Goal: Transaction & Acquisition: Purchase product/service

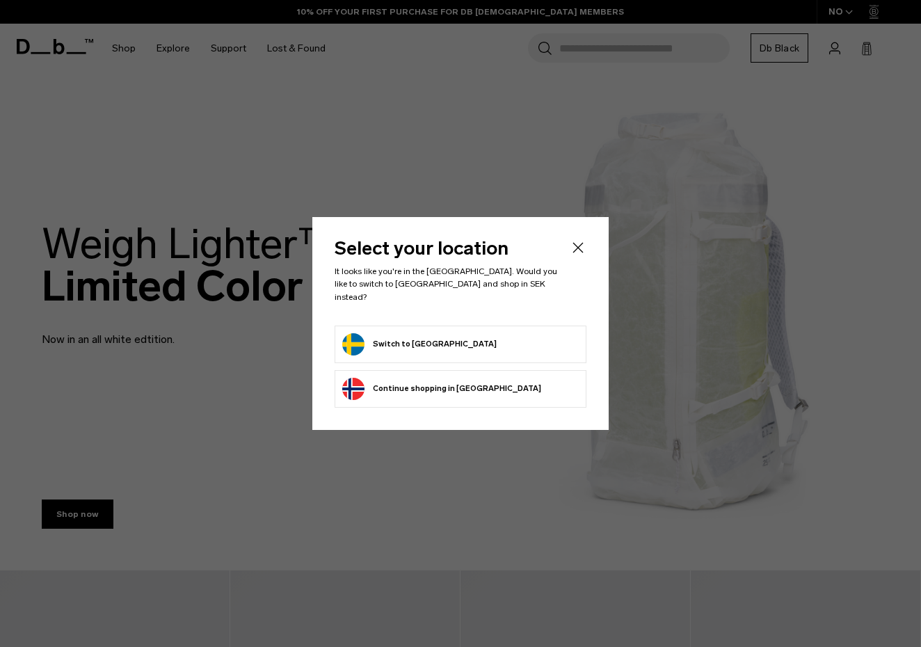
click at [442, 341] on form "Switch to [GEOGRAPHIC_DATA]" at bounding box center [460, 344] width 236 height 22
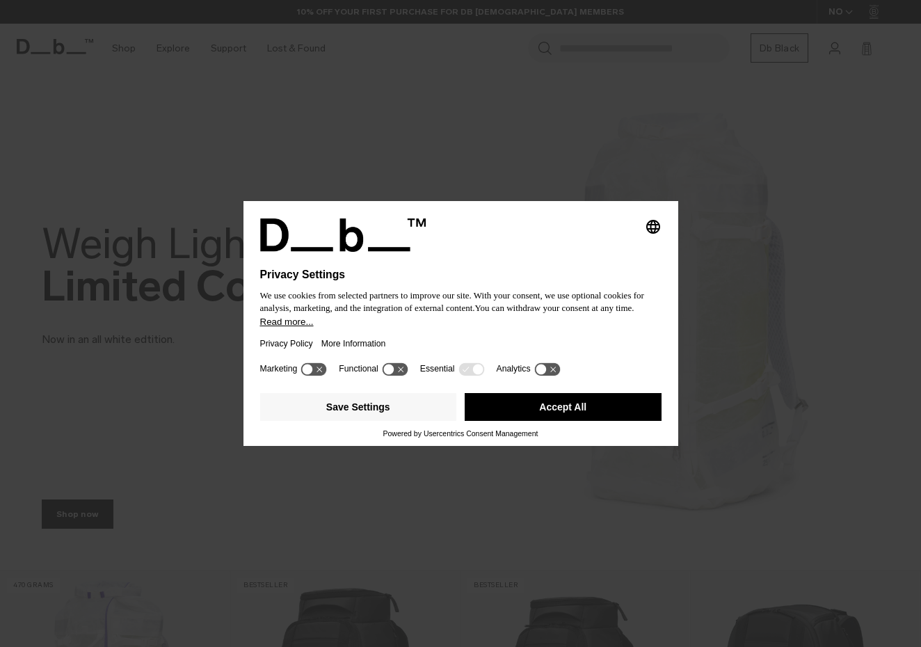
click at [569, 406] on button "Accept All" at bounding box center [563, 407] width 197 height 28
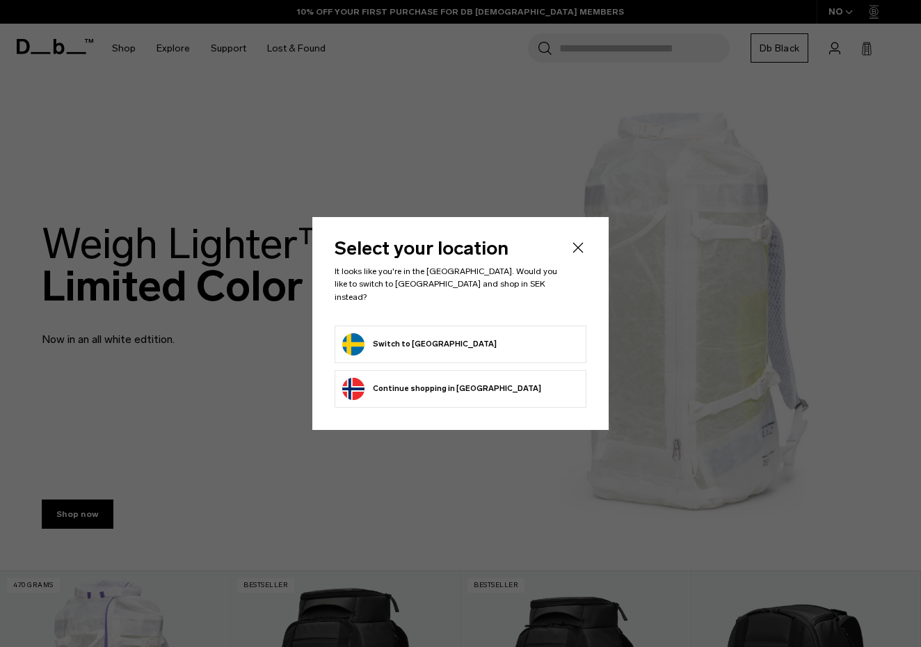
click at [572, 249] on icon "Close" at bounding box center [578, 247] width 17 height 17
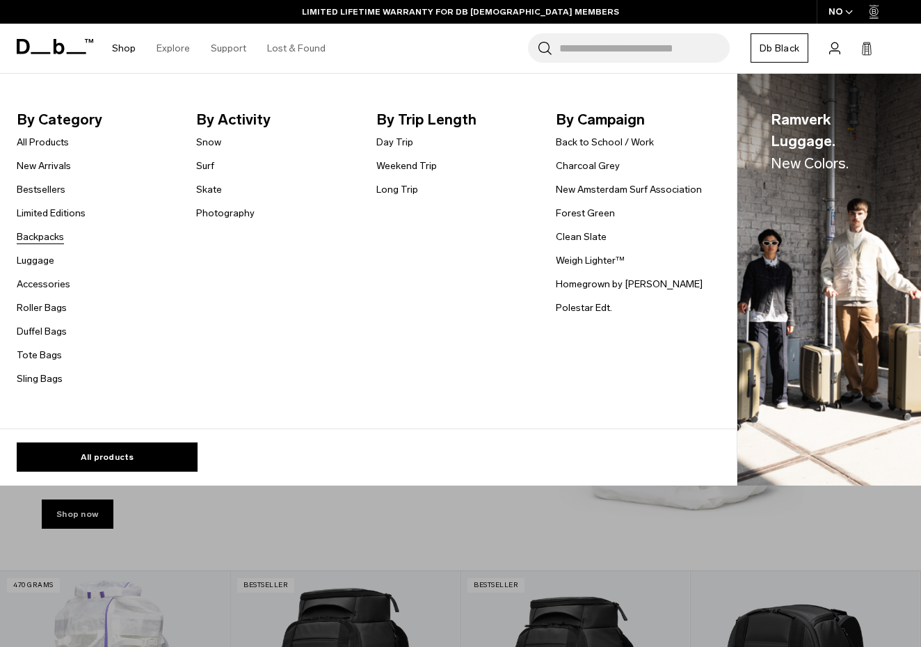
click at [42, 234] on link "Backpacks" at bounding box center [40, 236] width 47 height 15
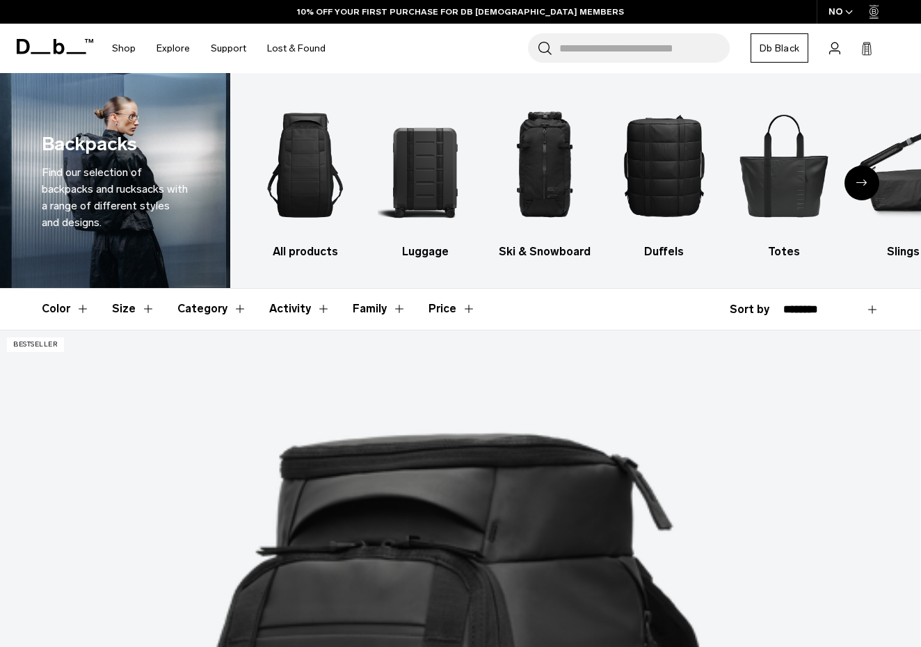
drag, startPoint x: 0, startPoint y: 0, endPoint x: 772, endPoint y: 115, distance: 780.4
click at [783, 303] on select "**********" at bounding box center [831, 309] width 96 height 13
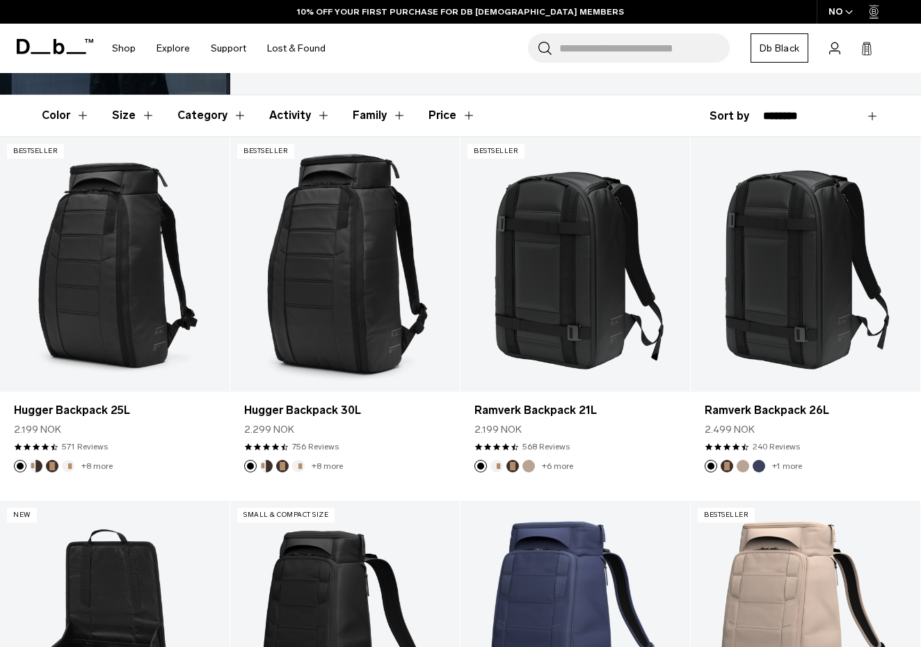
select select "**********"
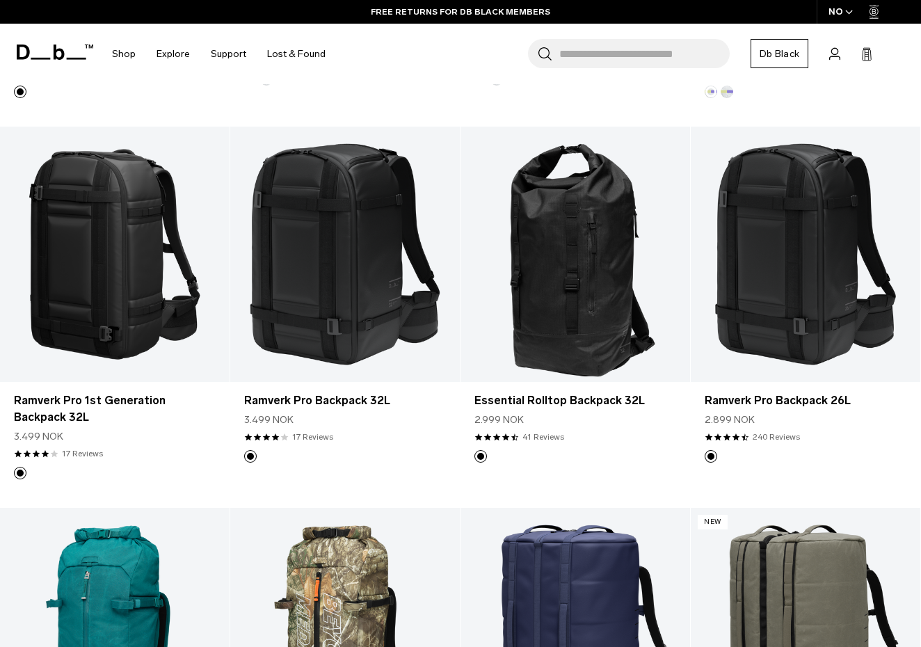
scroll to position [565, 0]
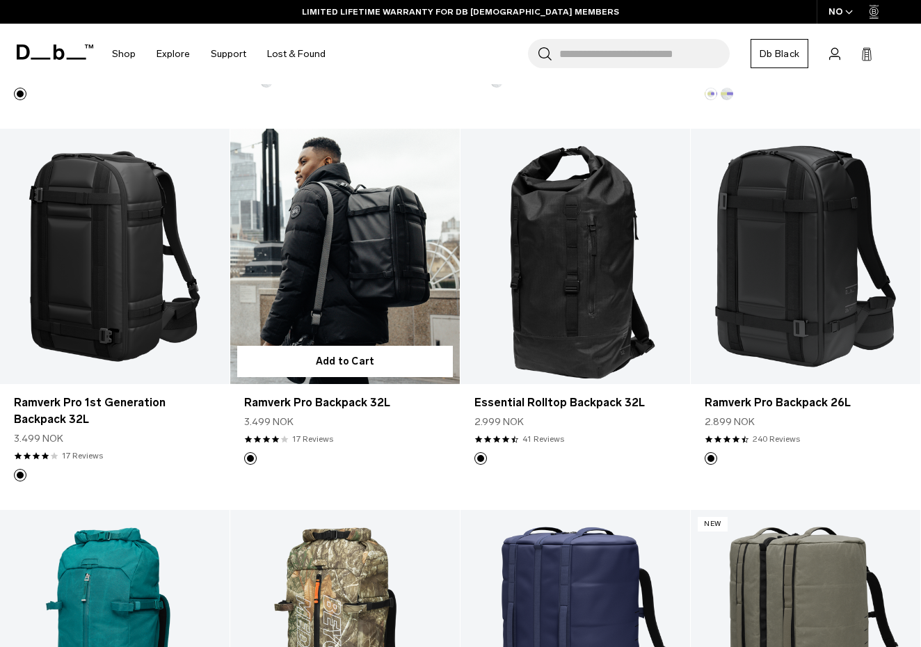
click at [364, 248] on link "Ramverk Pro Backpack 32L" at bounding box center [344, 256] width 229 height 255
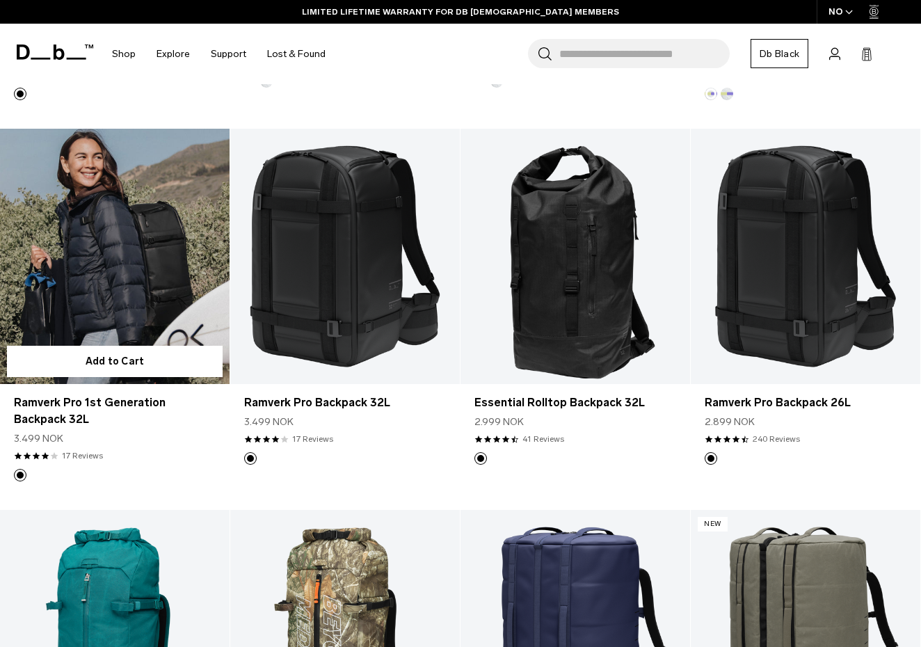
click at [121, 279] on link "Ramverk Pro 1st Generation Backpack 32L" at bounding box center [114, 256] width 229 height 255
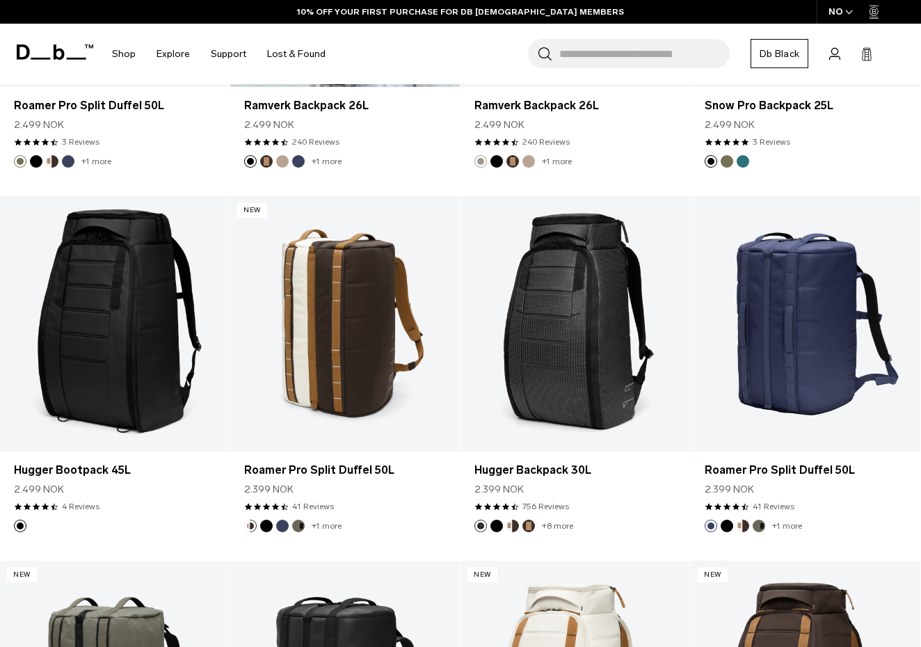
scroll to position [2764, 0]
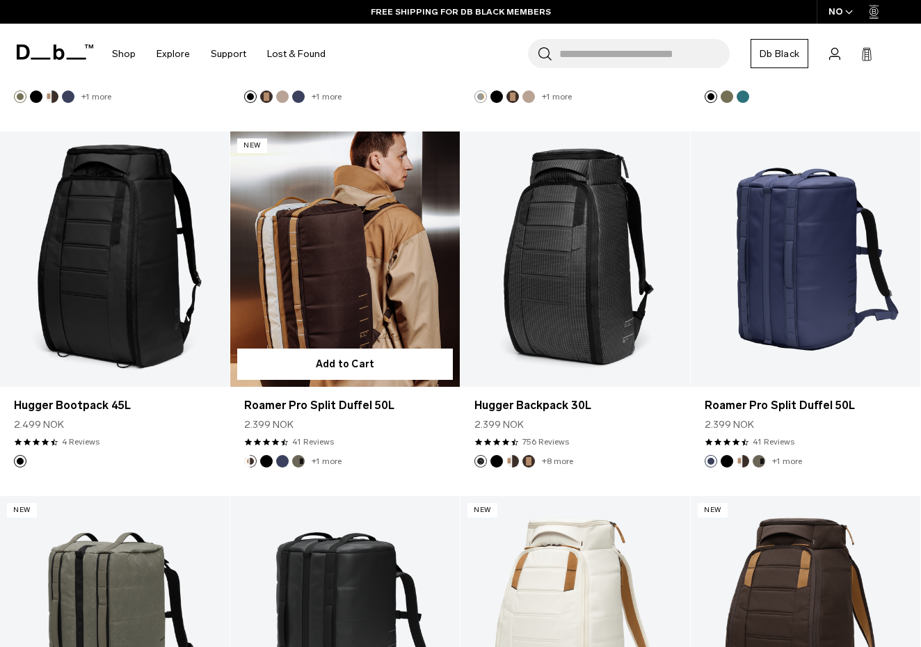
click at [346, 262] on link "Roamer Pro Split Duffel 50L" at bounding box center [344, 258] width 229 height 255
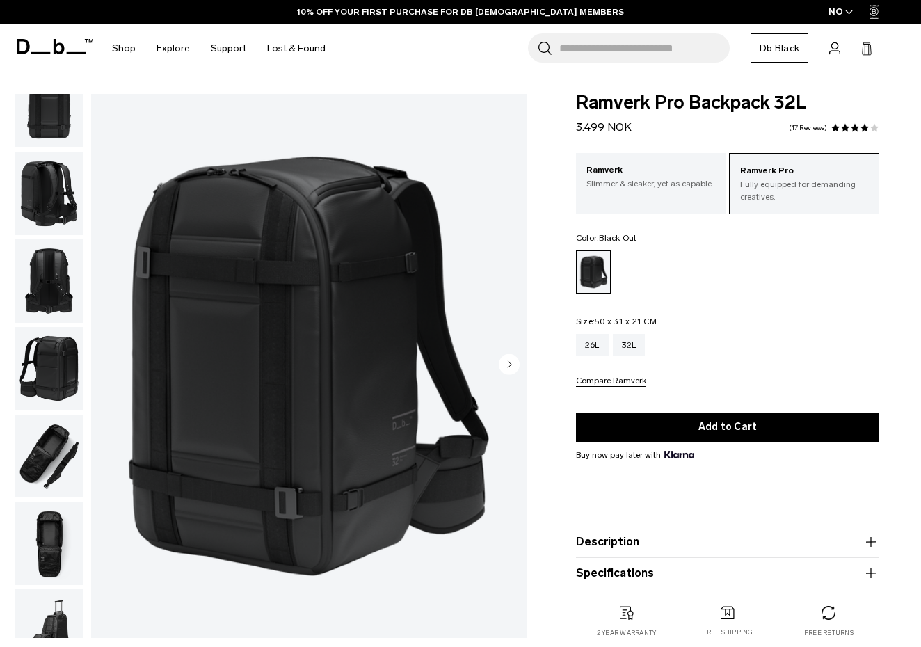
scroll to position [220, 0]
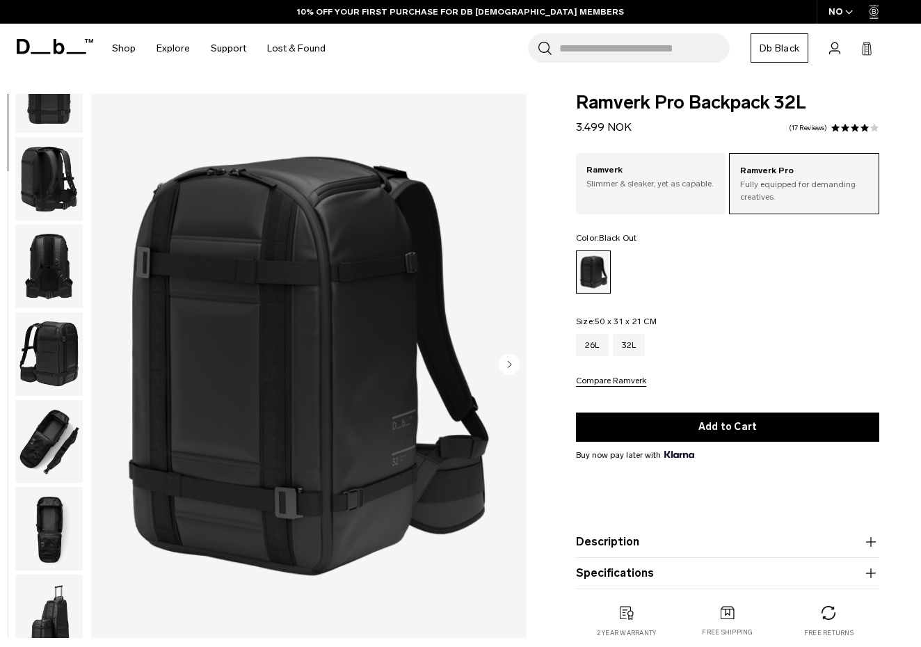
click at [42, 537] on img "button" at bounding box center [48, 528] width 67 height 83
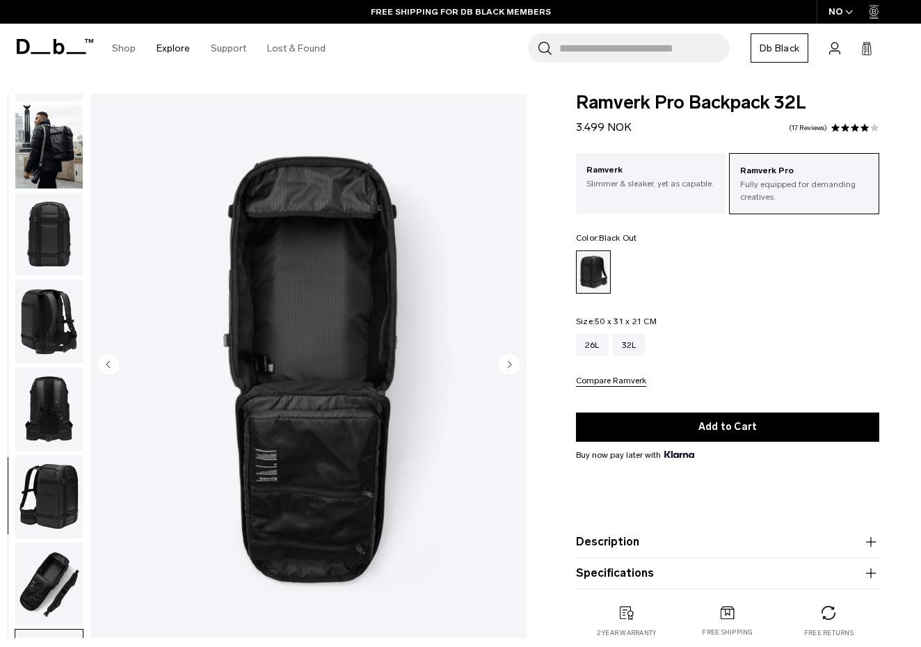
scroll to position [0, 0]
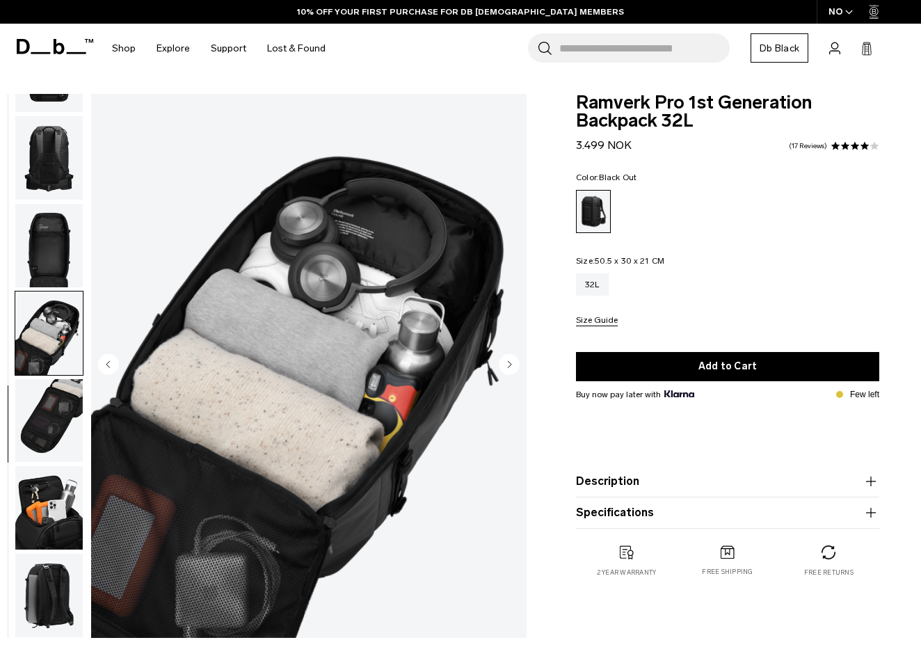
click at [48, 273] on img "button" at bounding box center [48, 245] width 67 height 83
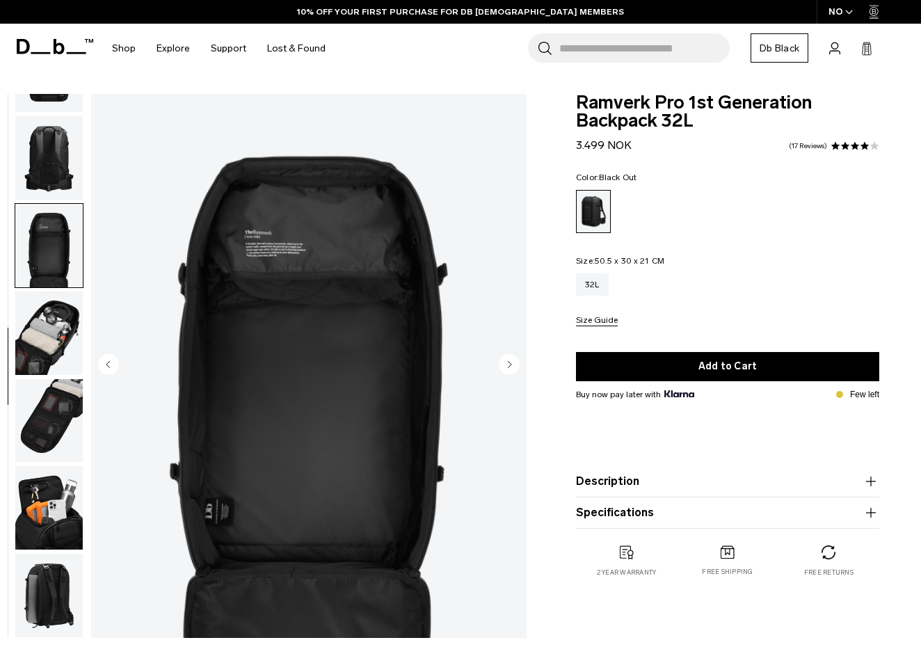
click at [54, 413] on img "button" at bounding box center [48, 420] width 67 height 83
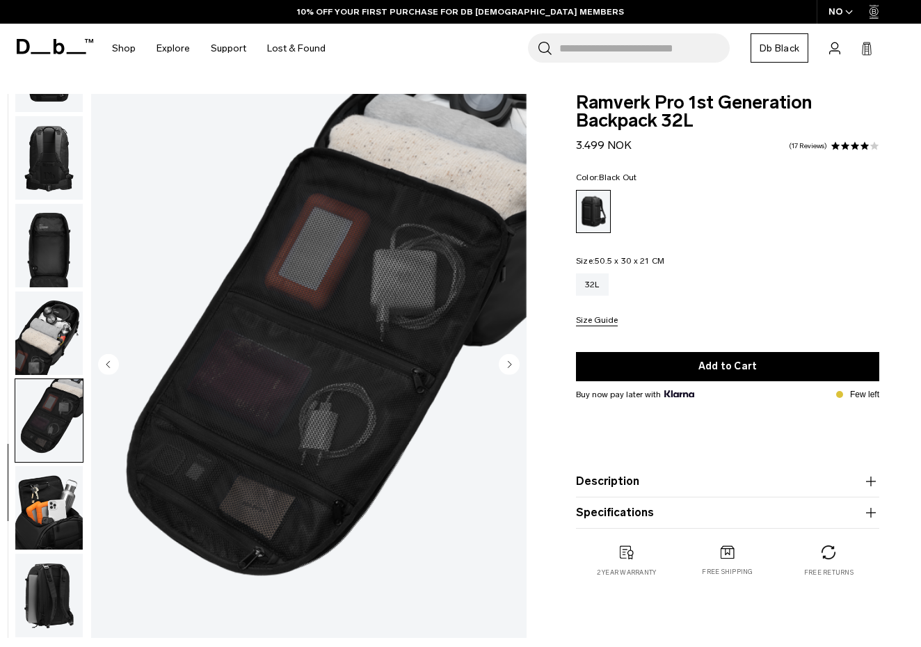
click at [45, 260] on img "button" at bounding box center [48, 245] width 67 height 83
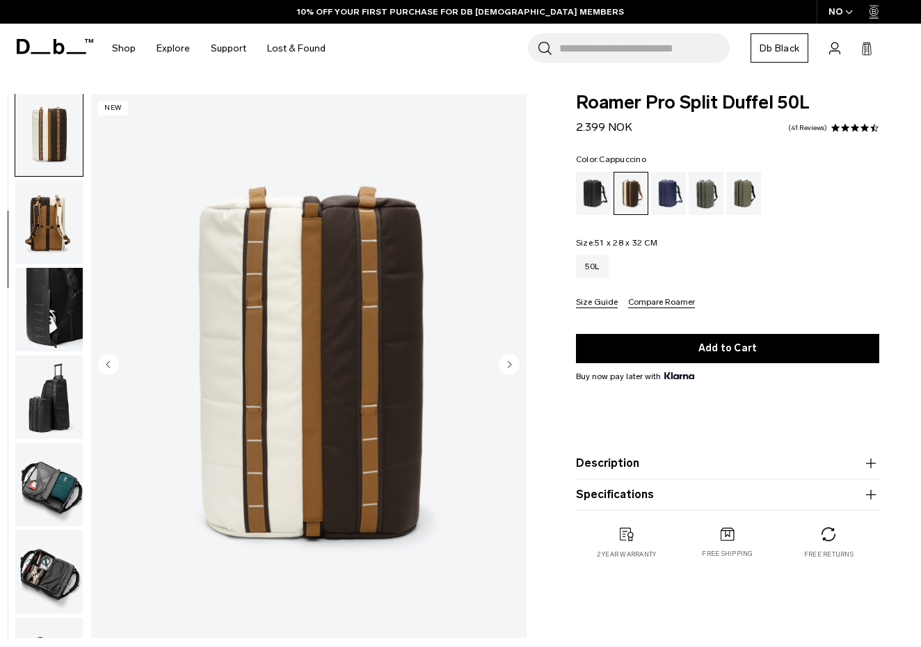
click at [52, 248] on img "button" at bounding box center [48, 221] width 67 height 83
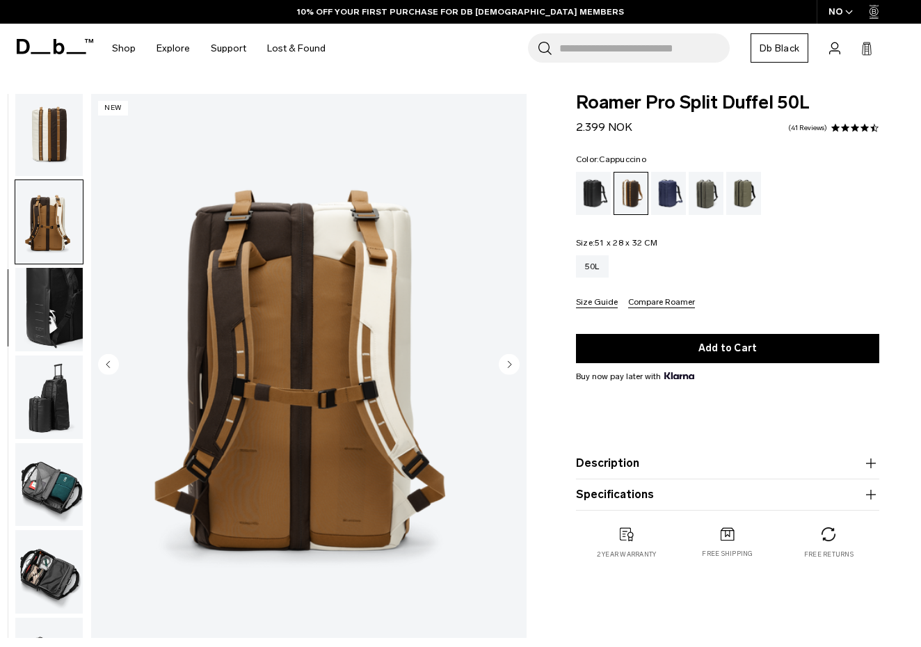
click at [49, 284] on button "button" at bounding box center [49, 309] width 69 height 85
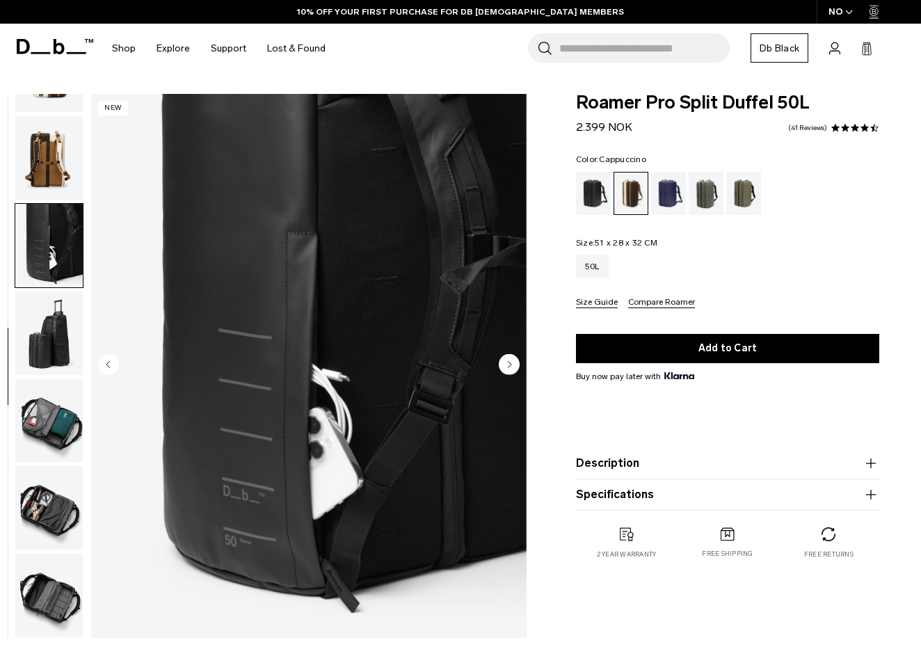
click at [47, 325] on img "button" at bounding box center [48, 332] width 67 height 83
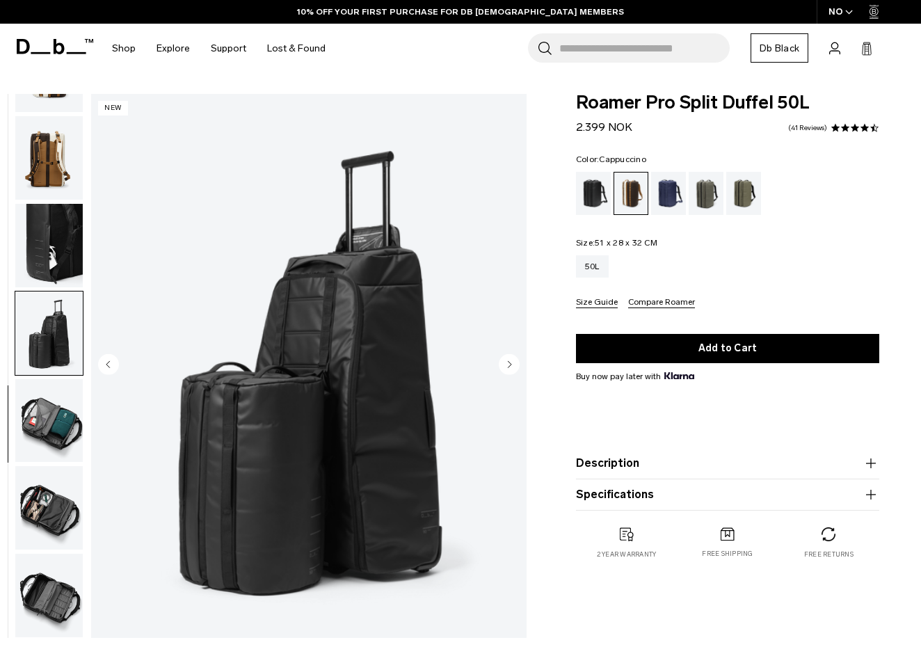
click at [47, 401] on img "button" at bounding box center [48, 420] width 67 height 83
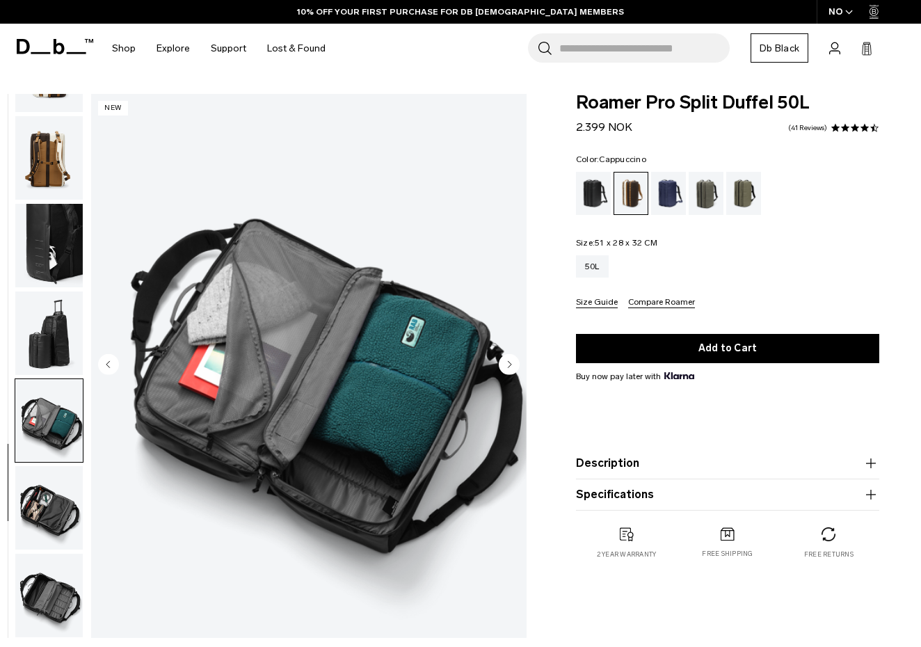
click at [45, 492] on img "button" at bounding box center [48, 507] width 67 height 83
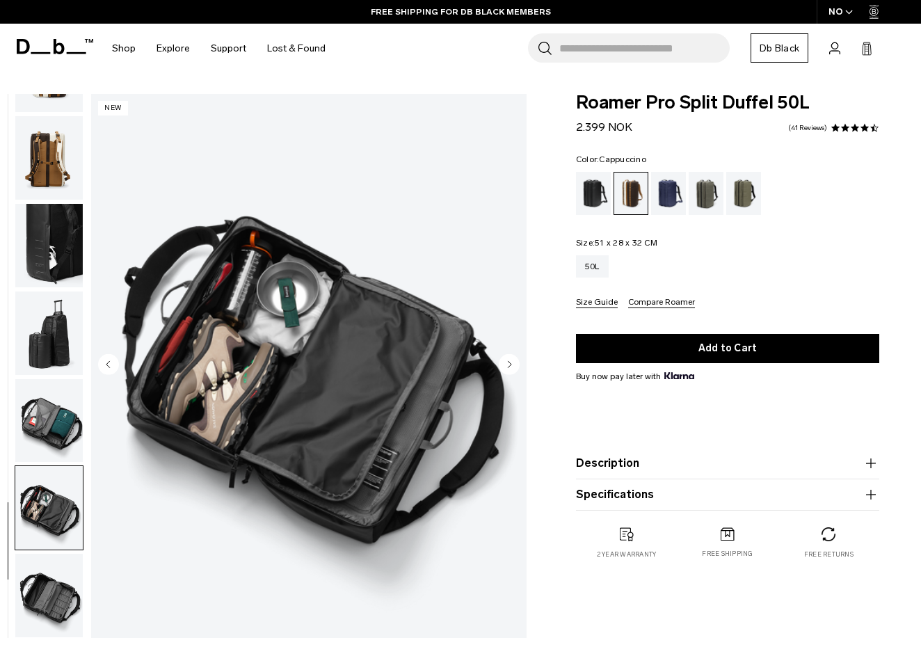
click at [42, 528] on img "button" at bounding box center [48, 507] width 67 height 83
click at [49, 582] on img "button" at bounding box center [48, 595] width 67 height 83
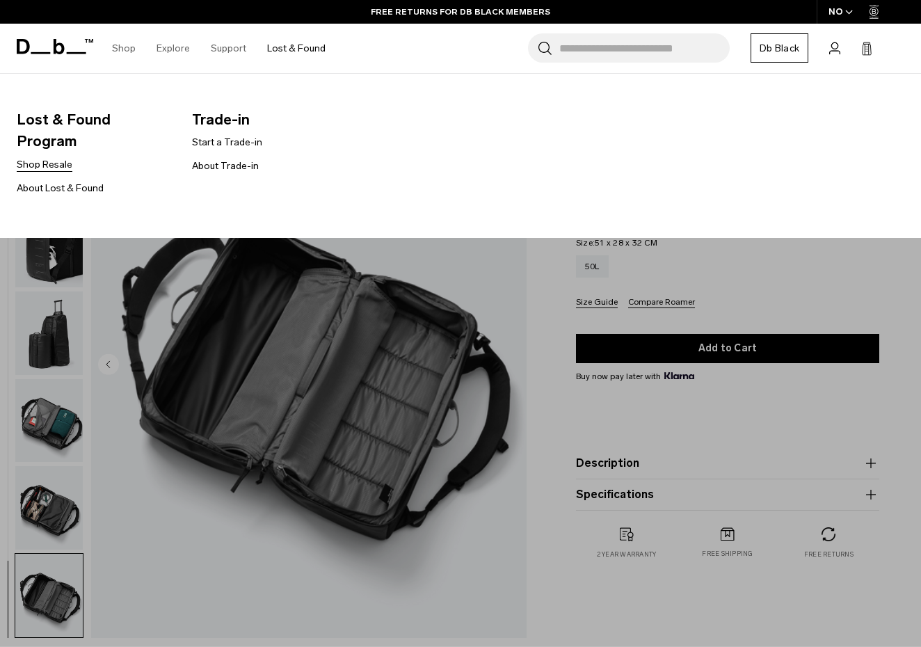
click at [56, 157] on link "Shop Resale" at bounding box center [45, 164] width 56 height 15
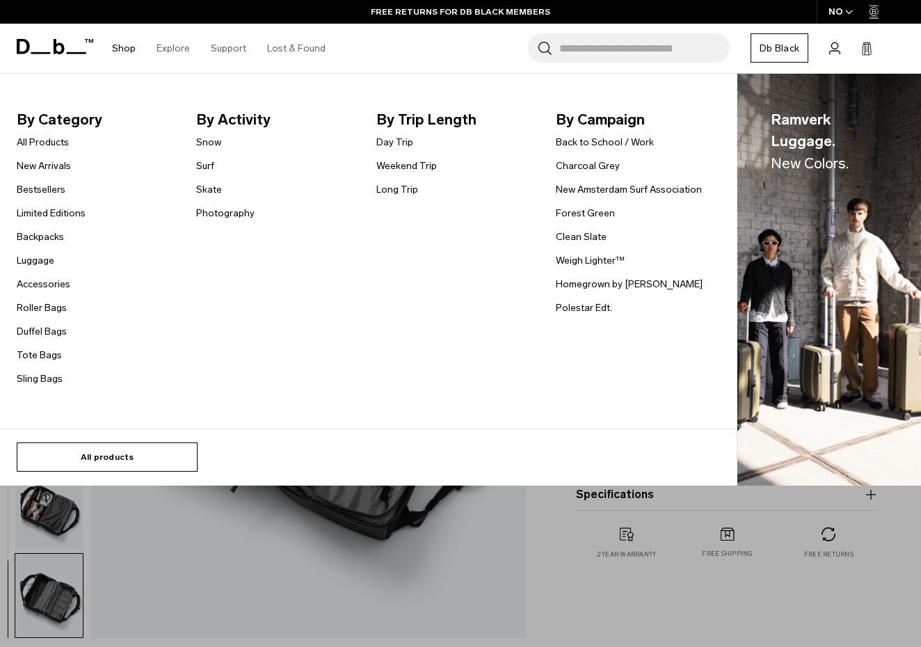
click at [97, 459] on link "All products" at bounding box center [107, 456] width 181 height 29
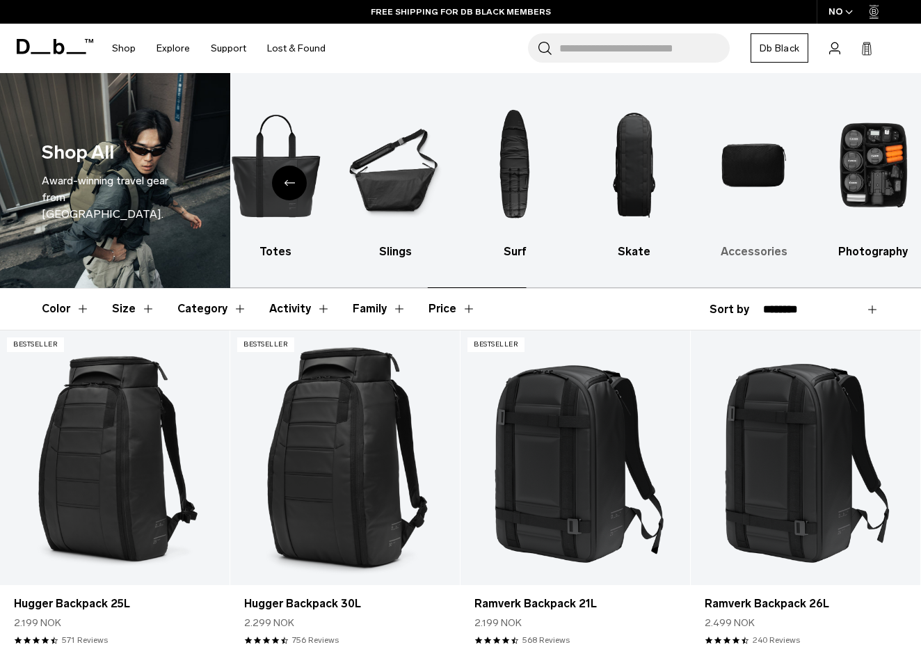
click at [755, 188] on img "9 / 10" at bounding box center [753, 165] width 95 height 143
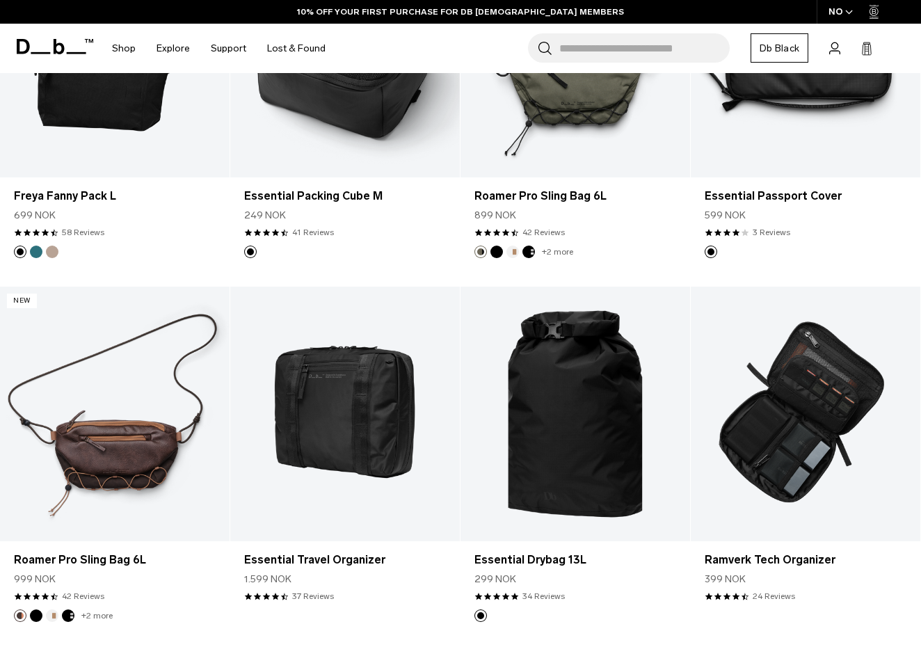
scroll to position [2233, 0]
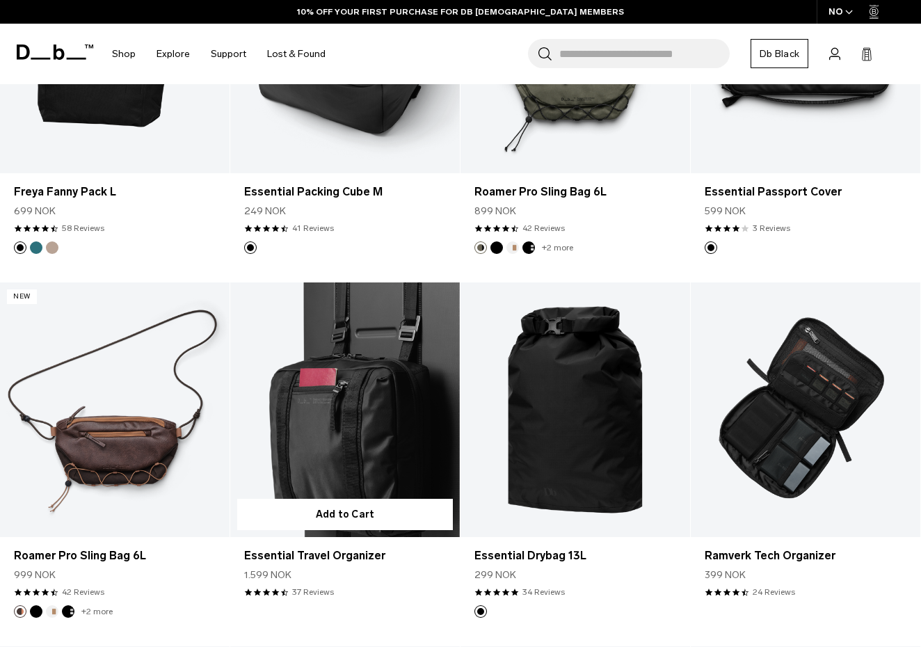
click at [340, 434] on link "Essential Travel Organizer" at bounding box center [344, 409] width 229 height 255
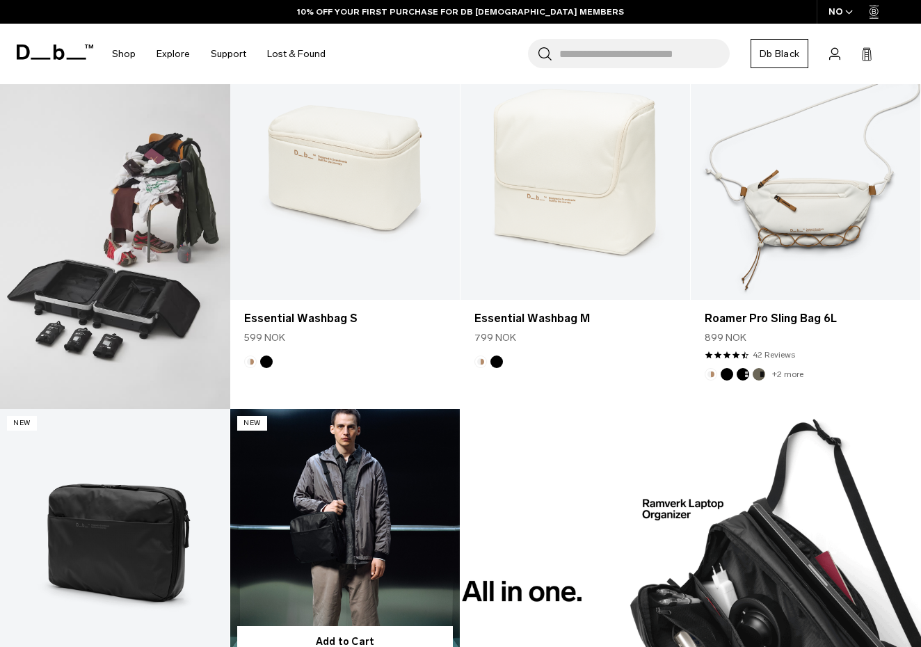
scroll to position [809, 0]
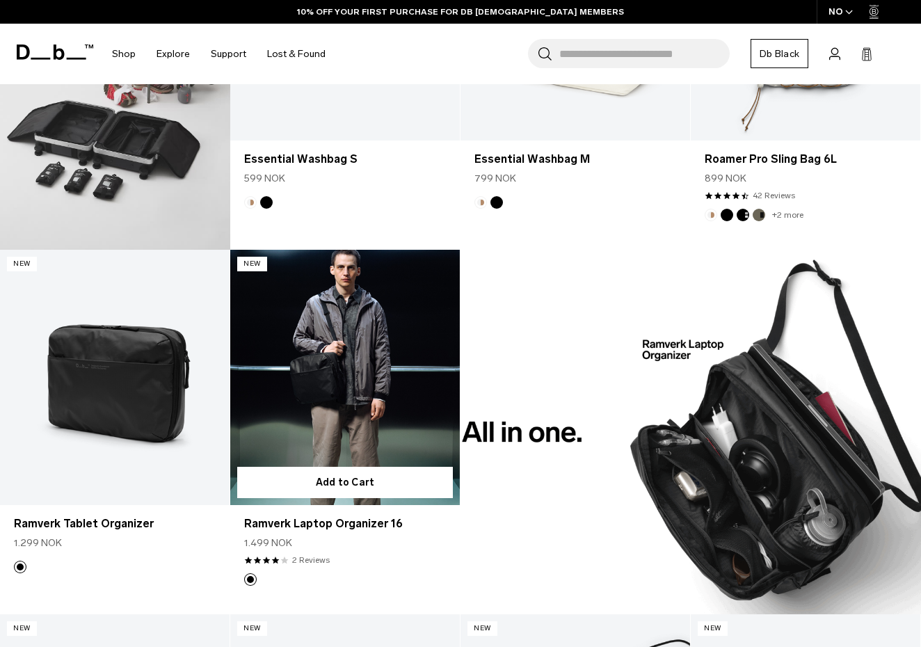
click at [369, 385] on link "Ramverk Laptop Organizer 16" at bounding box center [344, 377] width 229 height 255
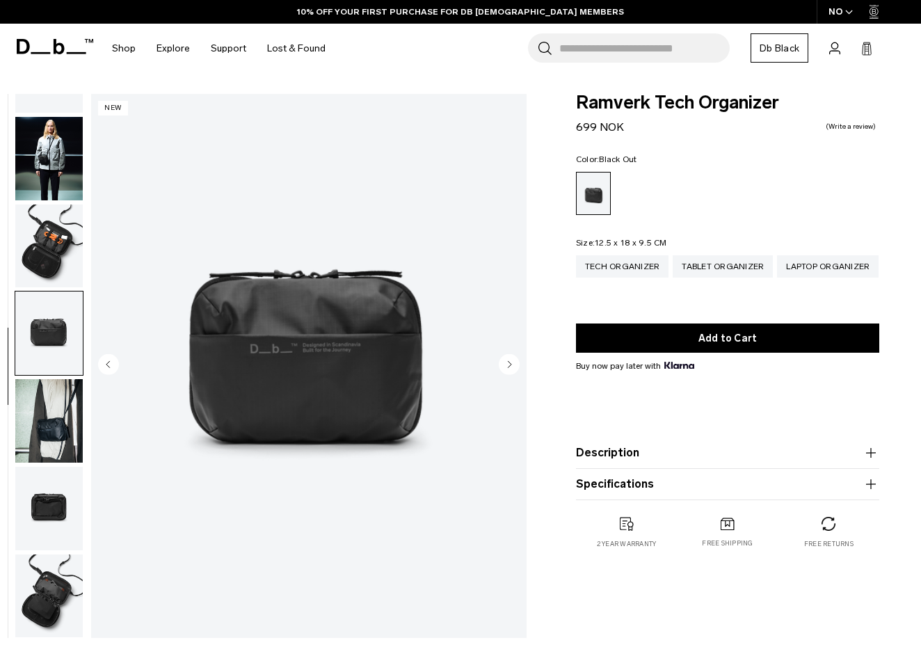
click at [54, 225] on img "button" at bounding box center [48, 245] width 67 height 83
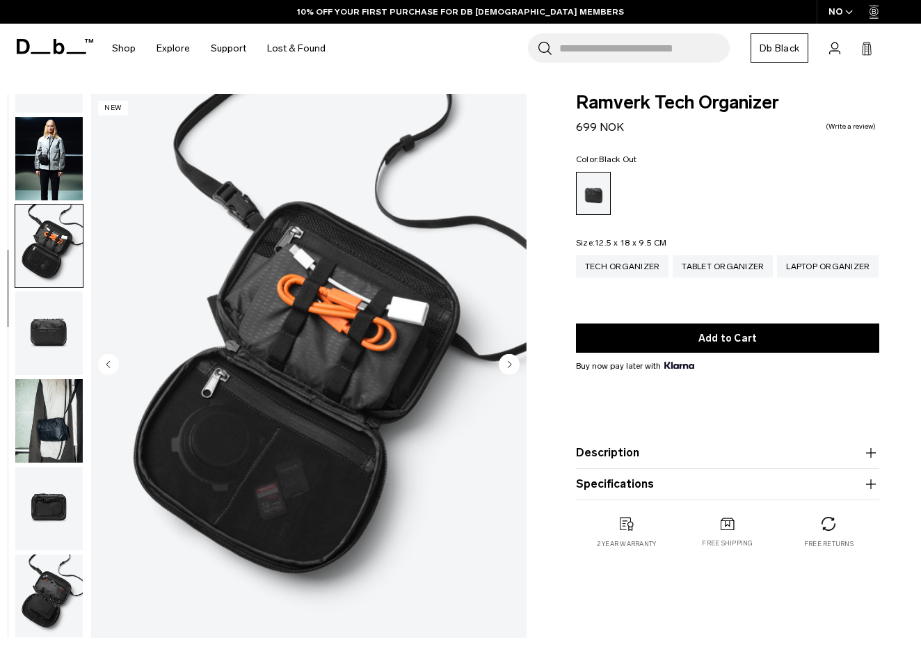
click at [41, 408] on img "button" at bounding box center [48, 420] width 67 height 83
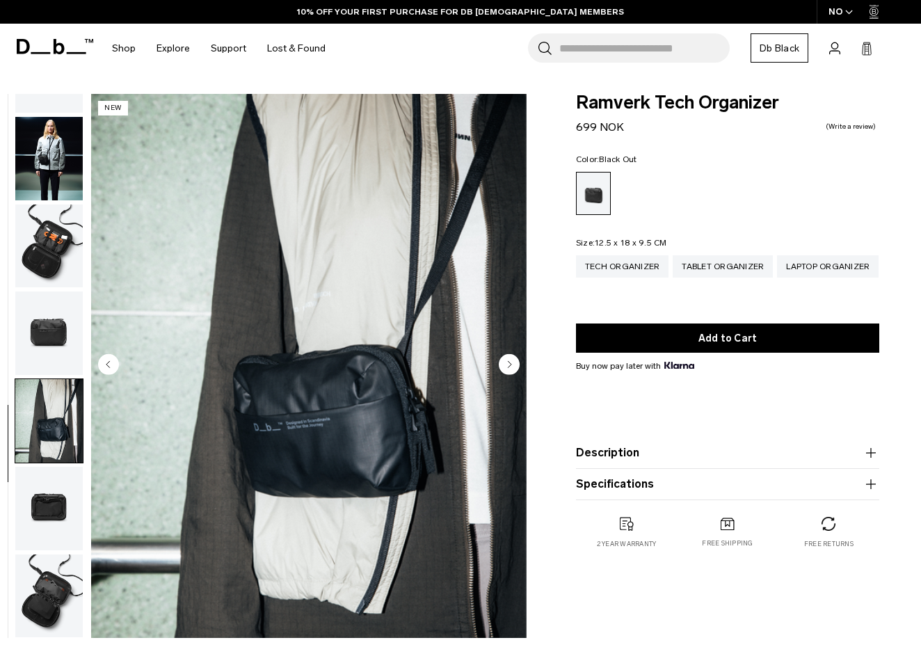
click at [56, 516] on img "button" at bounding box center [48, 508] width 67 height 83
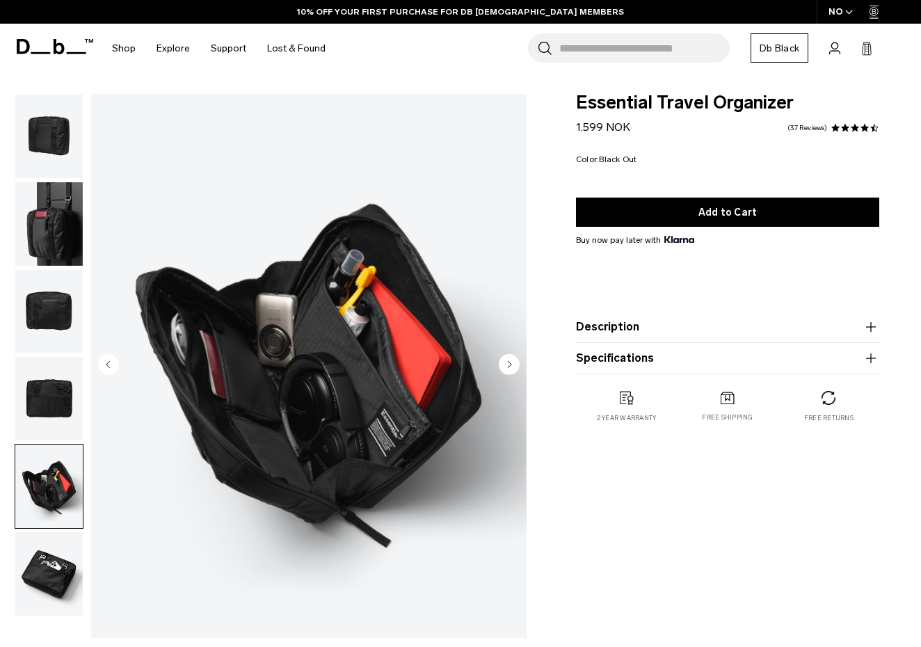
click at [42, 582] on img "button" at bounding box center [48, 573] width 67 height 83
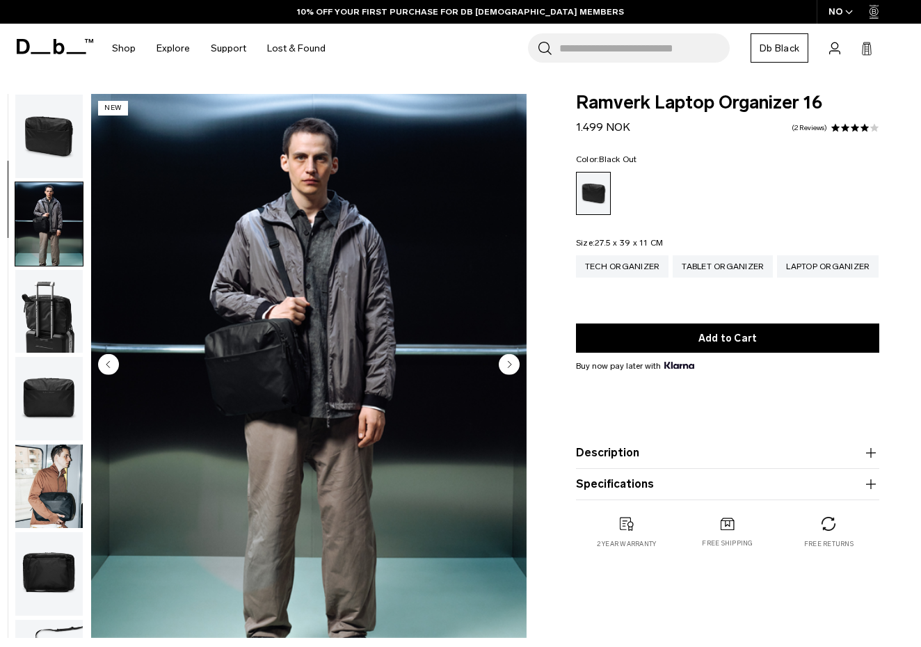
scroll to position [88, 0]
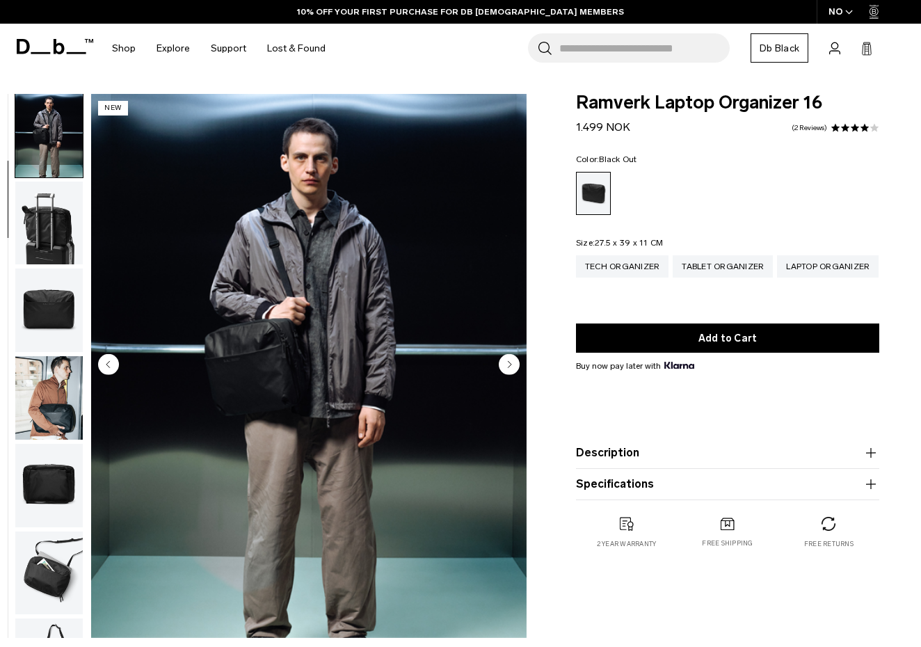
click at [50, 244] on img "button" at bounding box center [48, 223] width 67 height 83
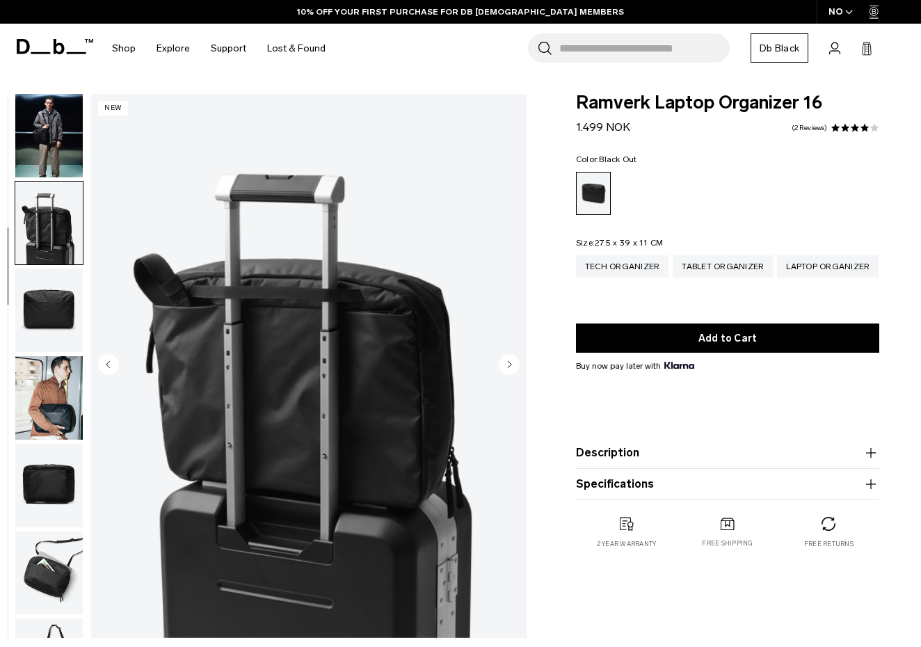
scroll to position [161, 0]
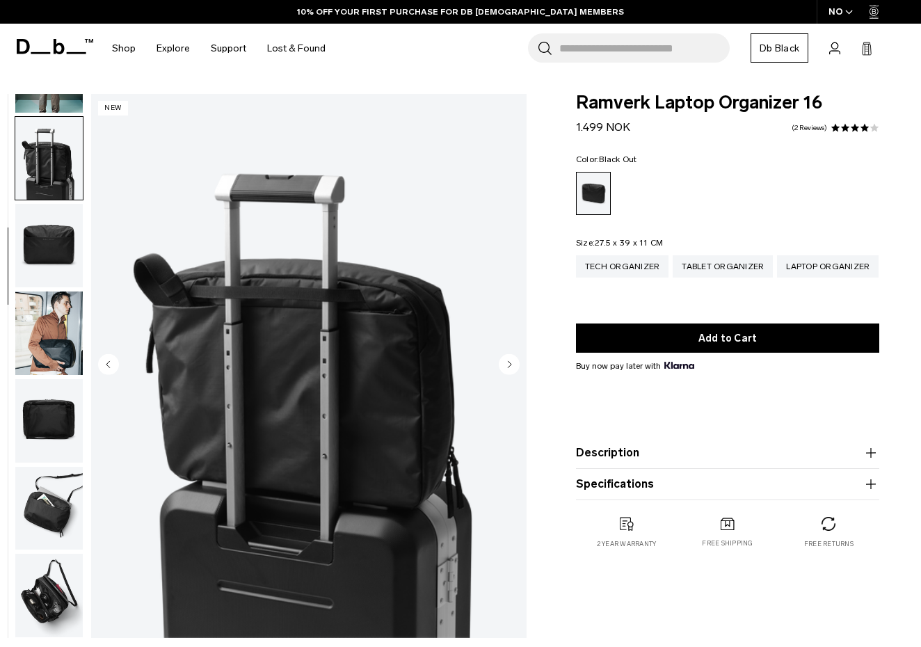
click at [49, 246] on img "button" at bounding box center [48, 245] width 67 height 83
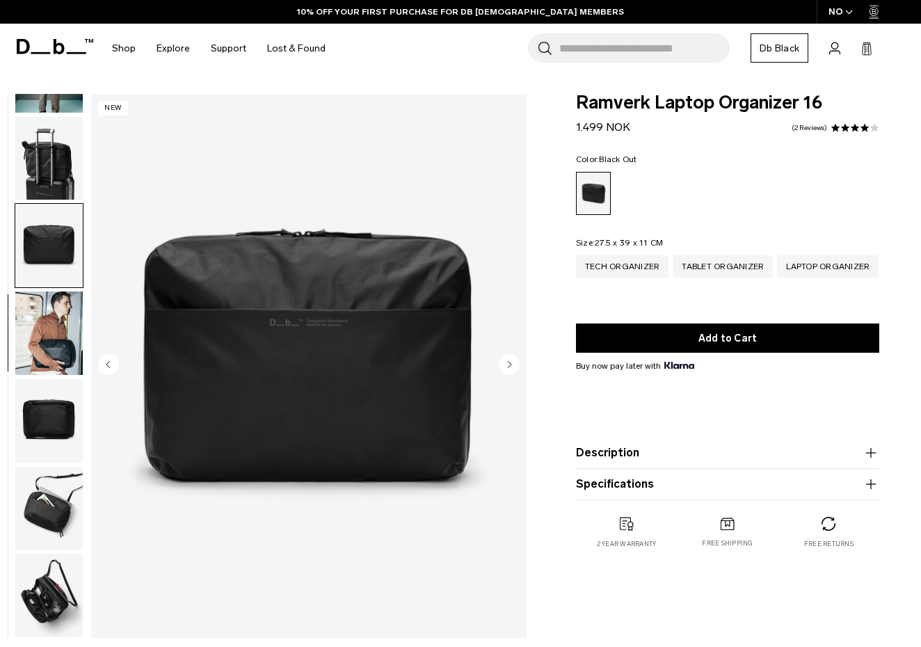
click at [49, 305] on img "button" at bounding box center [48, 332] width 67 height 83
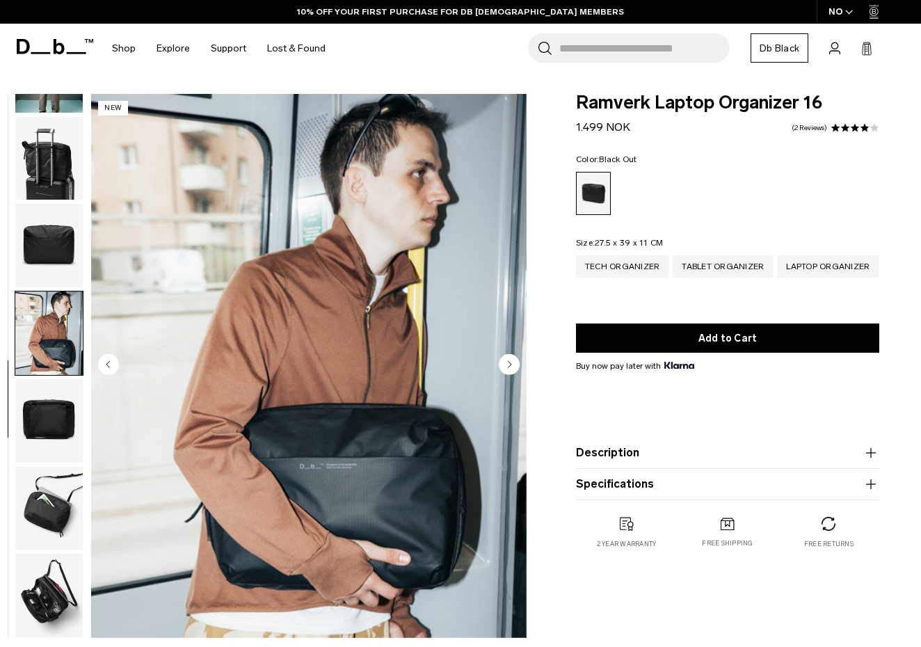
click at [46, 431] on img "button" at bounding box center [48, 420] width 67 height 83
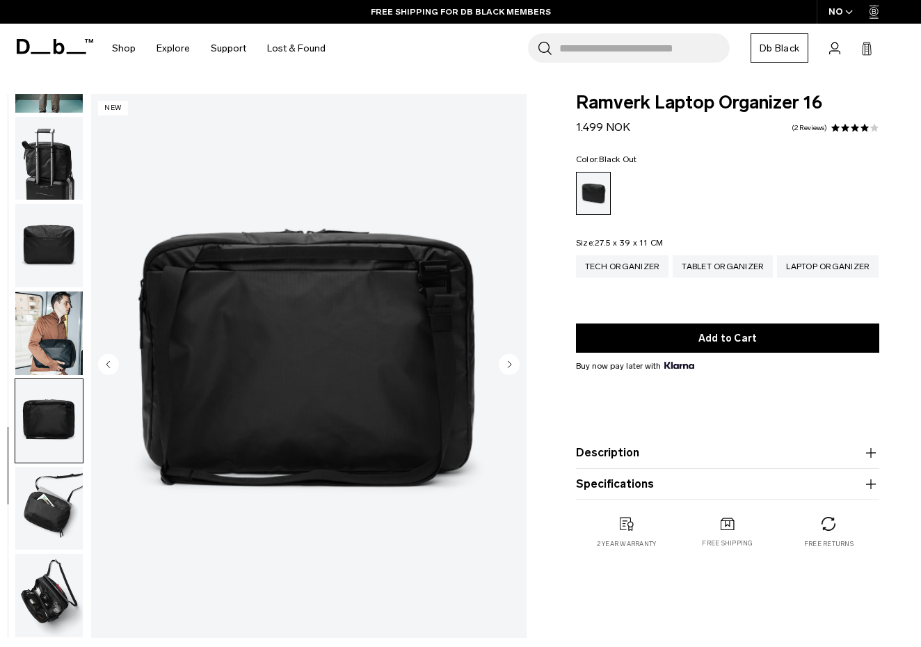
click at [45, 493] on img "button" at bounding box center [48, 508] width 67 height 83
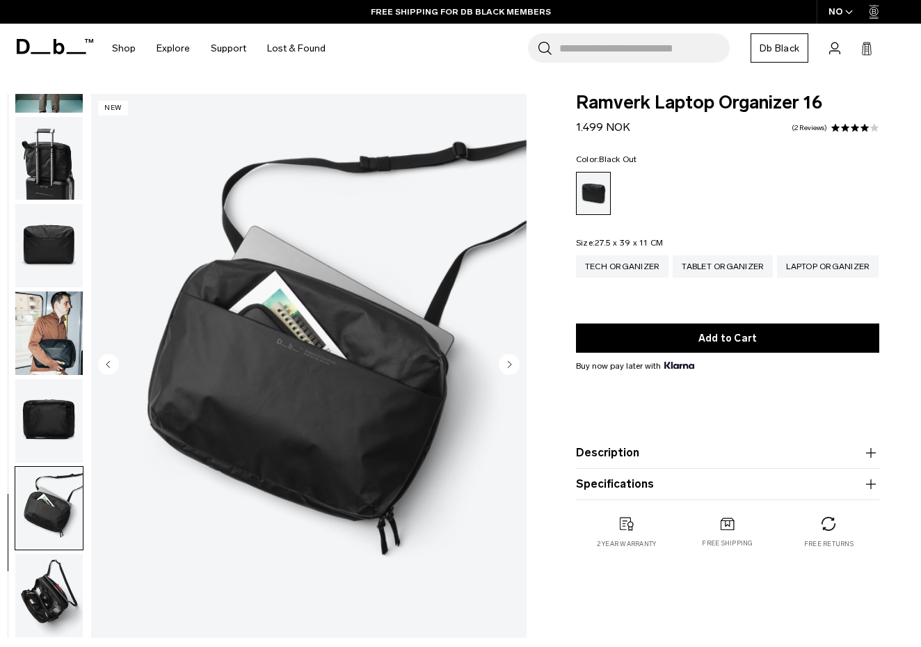
click at [49, 446] on img "button" at bounding box center [48, 420] width 67 height 83
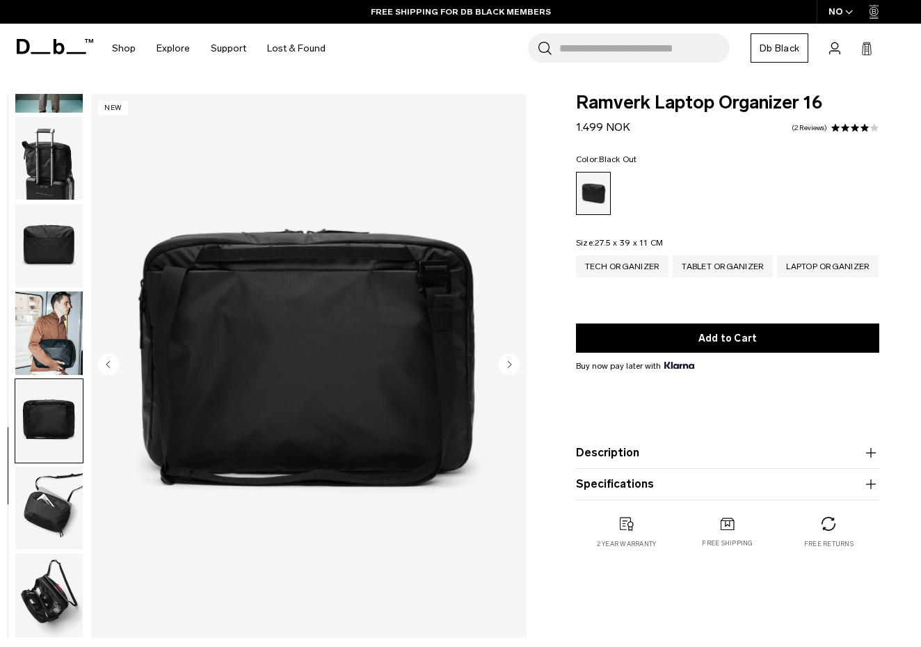
click at [45, 526] on img "button" at bounding box center [48, 508] width 67 height 83
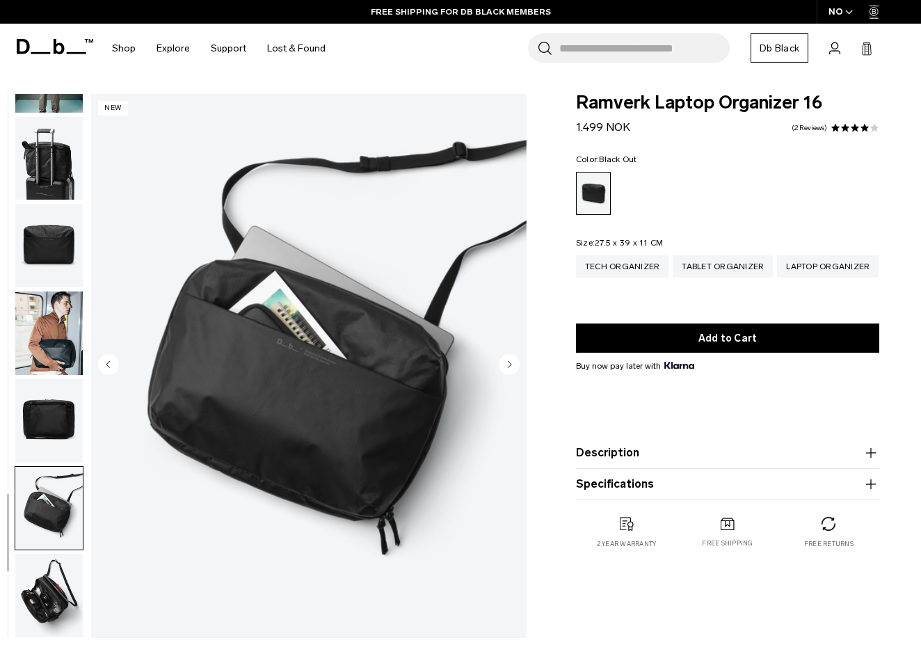
click at [41, 592] on img "button" at bounding box center [48, 595] width 67 height 83
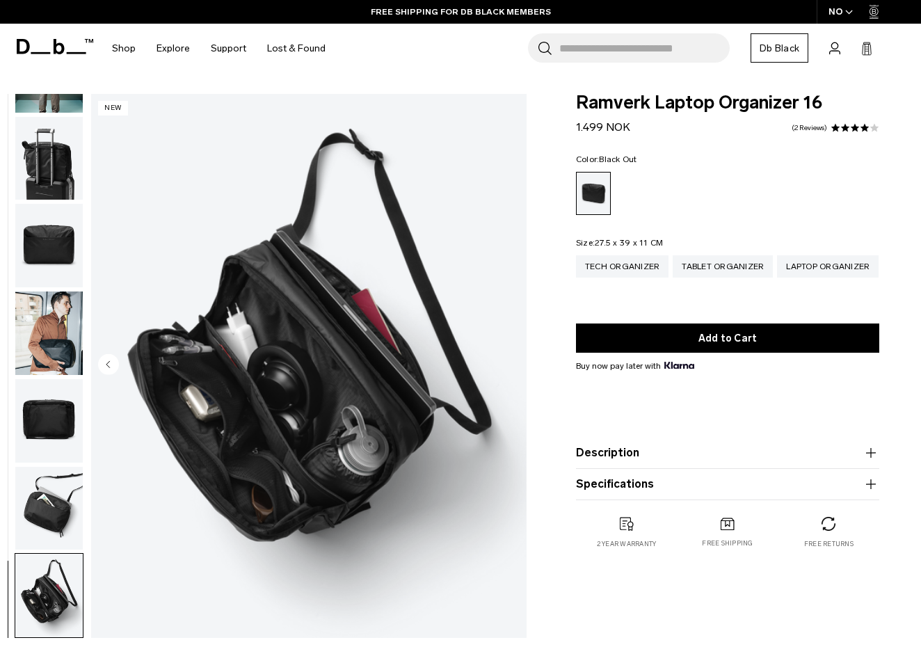
scroll to position [0, 0]
click at [678, 3] on div "FREE RETURNS FOR DB BLACK MEMBERS" at bounding box center [460, 12] width 921 height 24
